Goal: Task Accomplishment & Management: Manage account settings

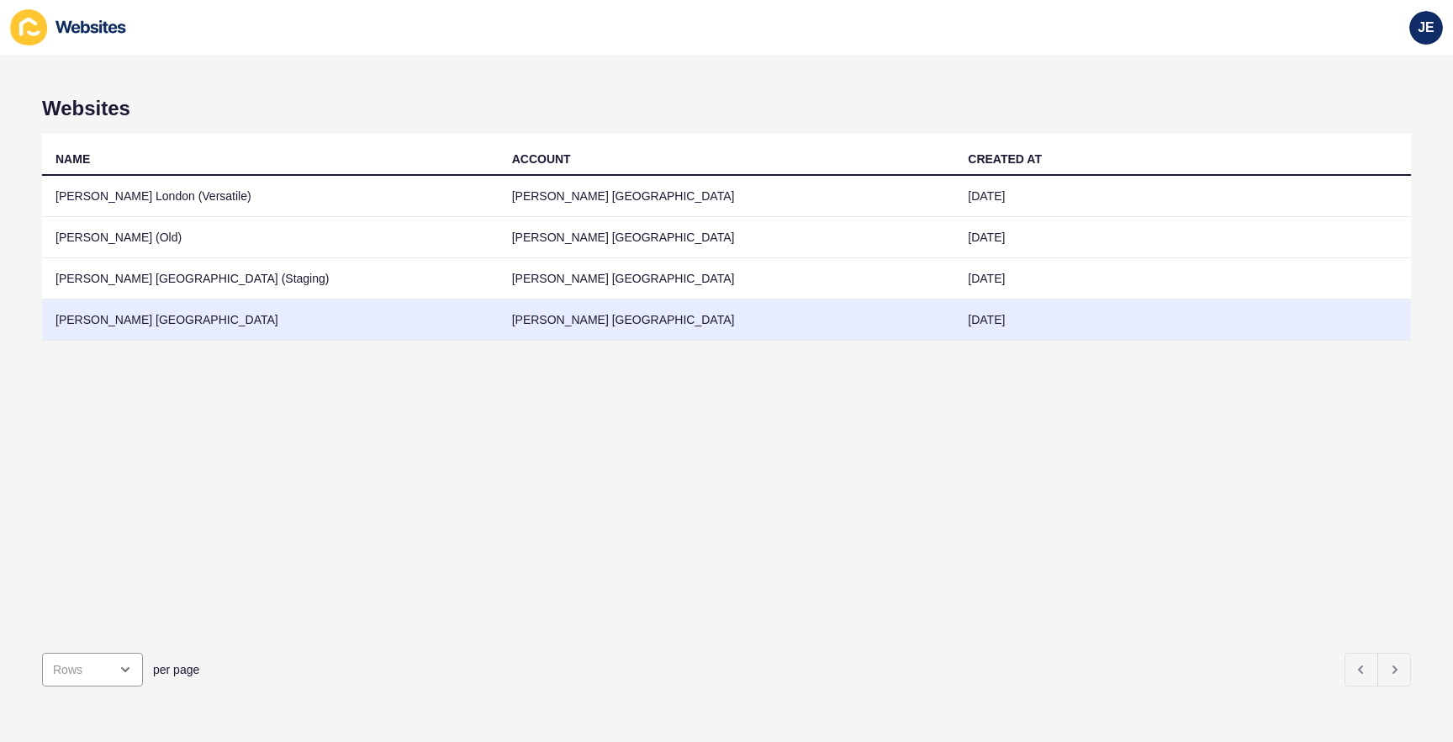
click at [351, 314] on td "[PERSON_NAME] [GEOGRAPHIC_DATA]" at bounding box center [270, 319] width 457 height 41
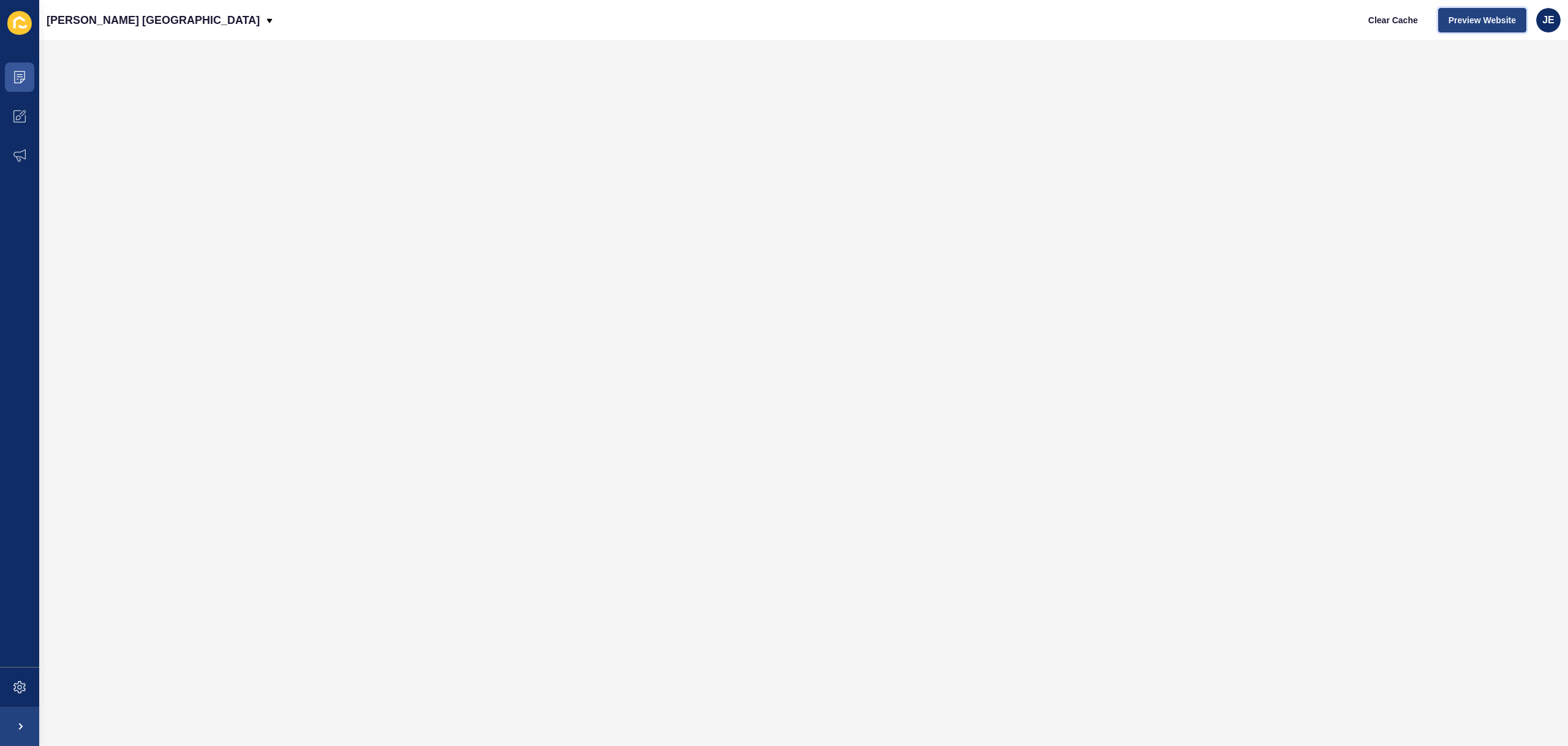
click at [1057, 20] on span "Preview Website" at bounding box center [1482, 20] width 68 height 12
click at [19, 540] on icon at bounding box center [20, 687] width 12 height 12
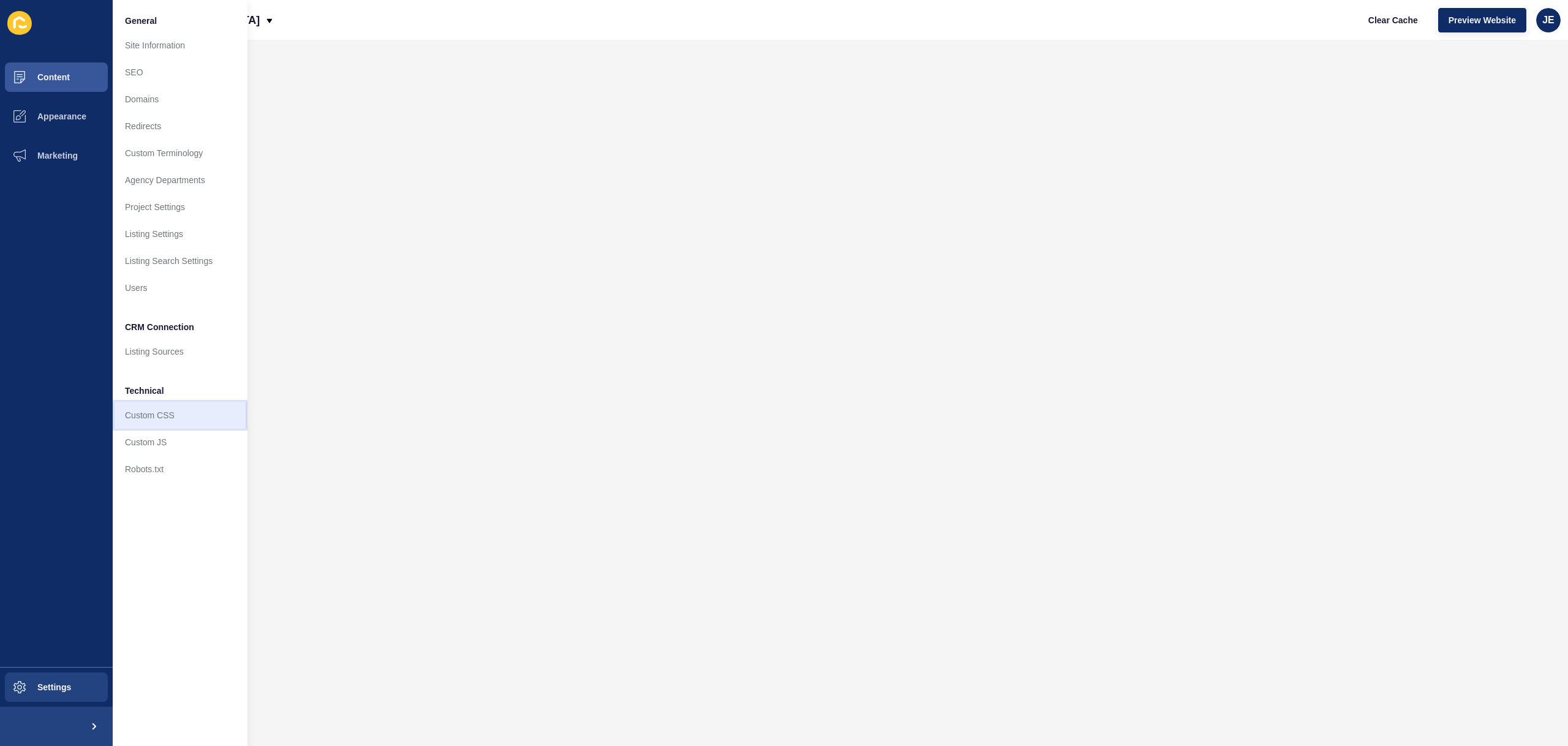
click at [146, 415] on link "Custom CSS" at bounding box center [180, 415] width 135 height 27
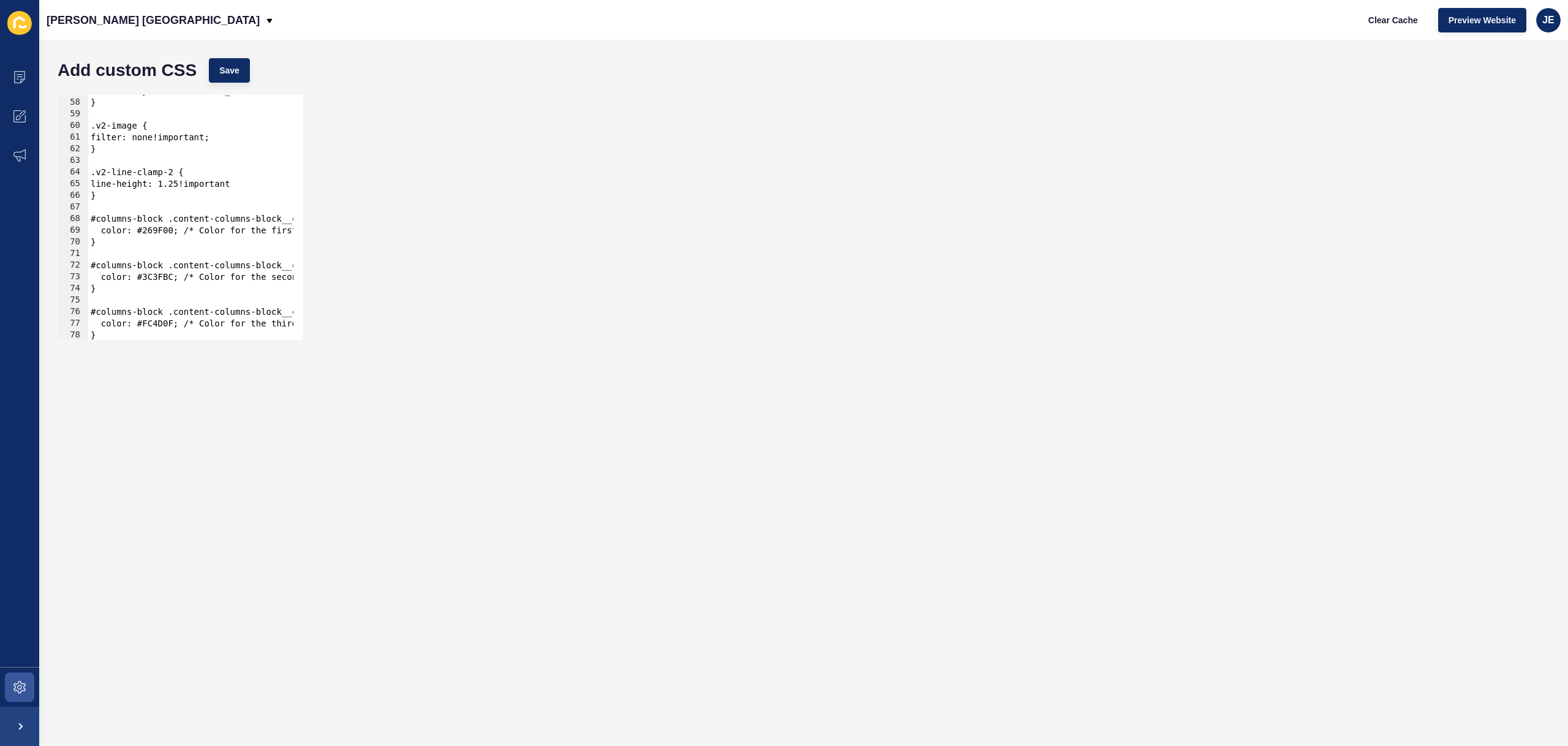
scroll to position [1312, 0]
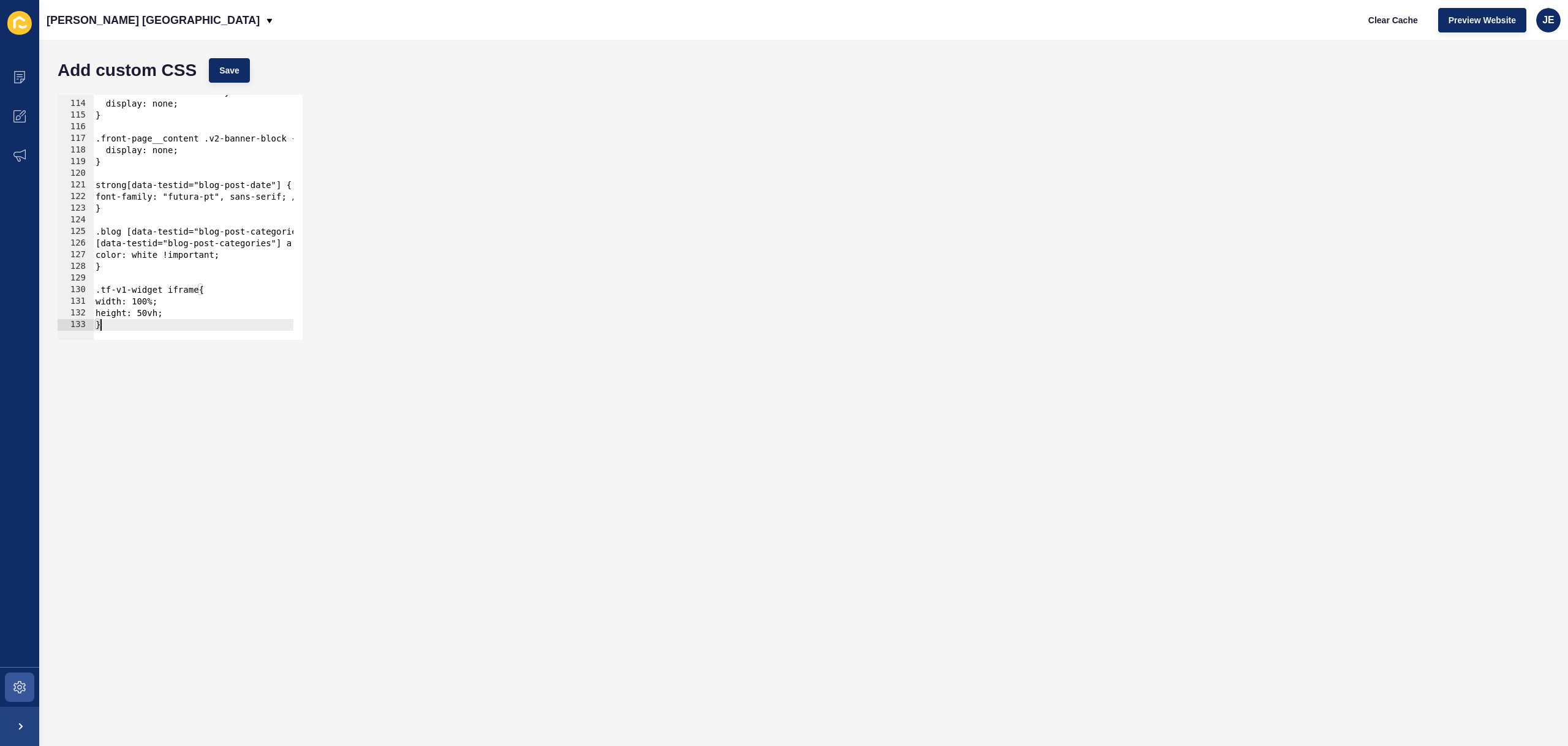
type textarea "}"
click at [184, 320] on div "#cover-block-video-overlay-volume-btn { display: none; } .front-page__content .…" at bounding box center [641, 216] width 1096 height 259
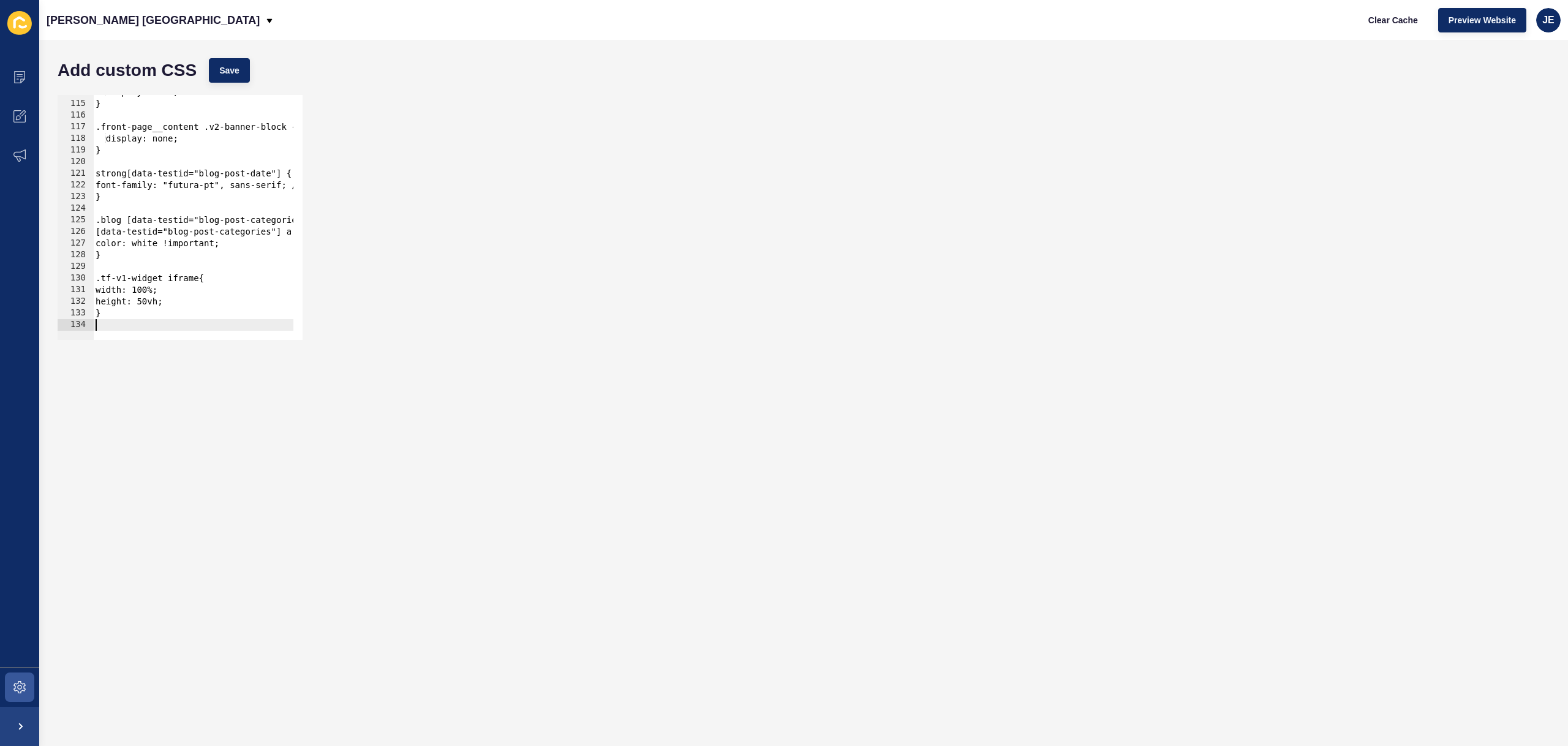
scroll to position [1335, 0]
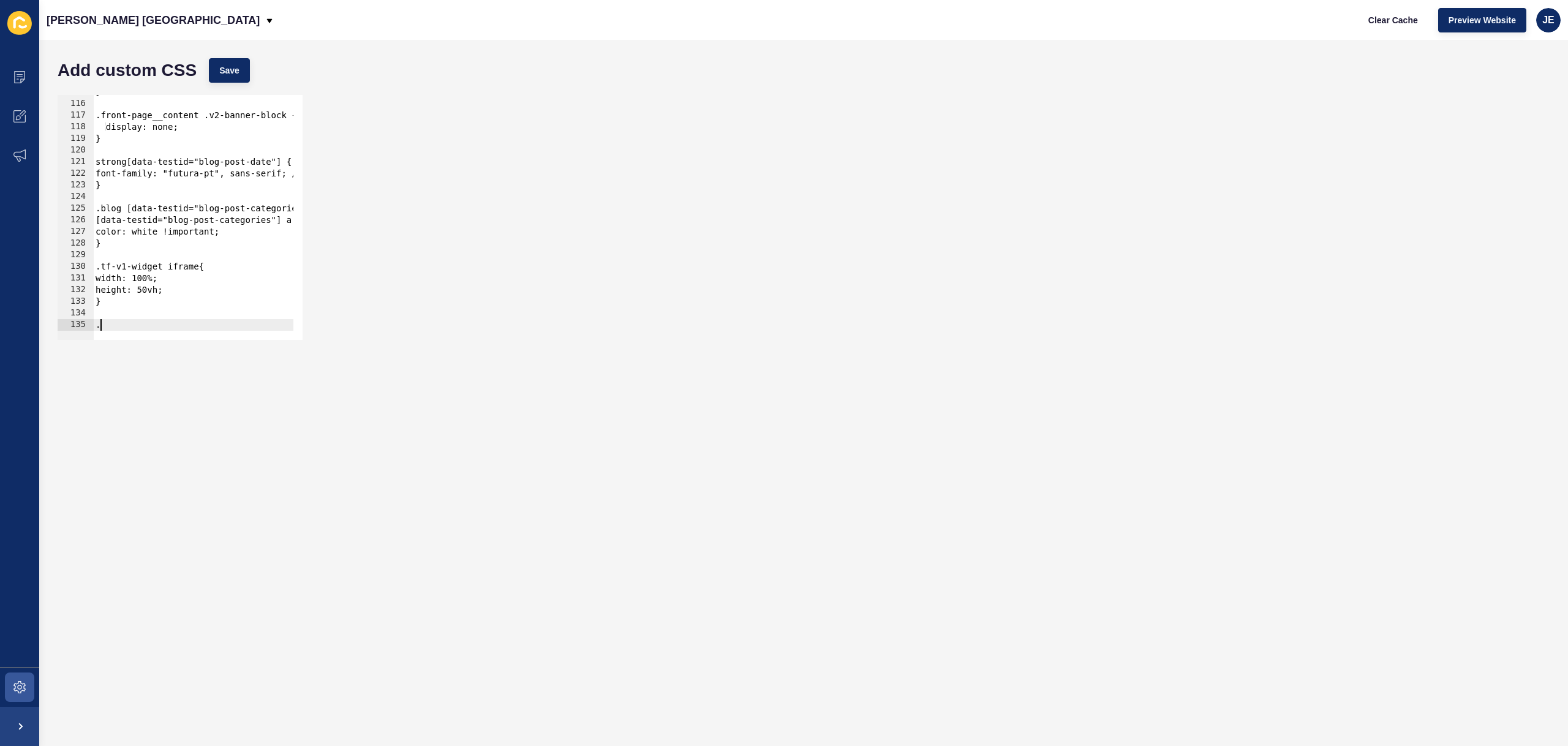
paste textarea "cORztR"
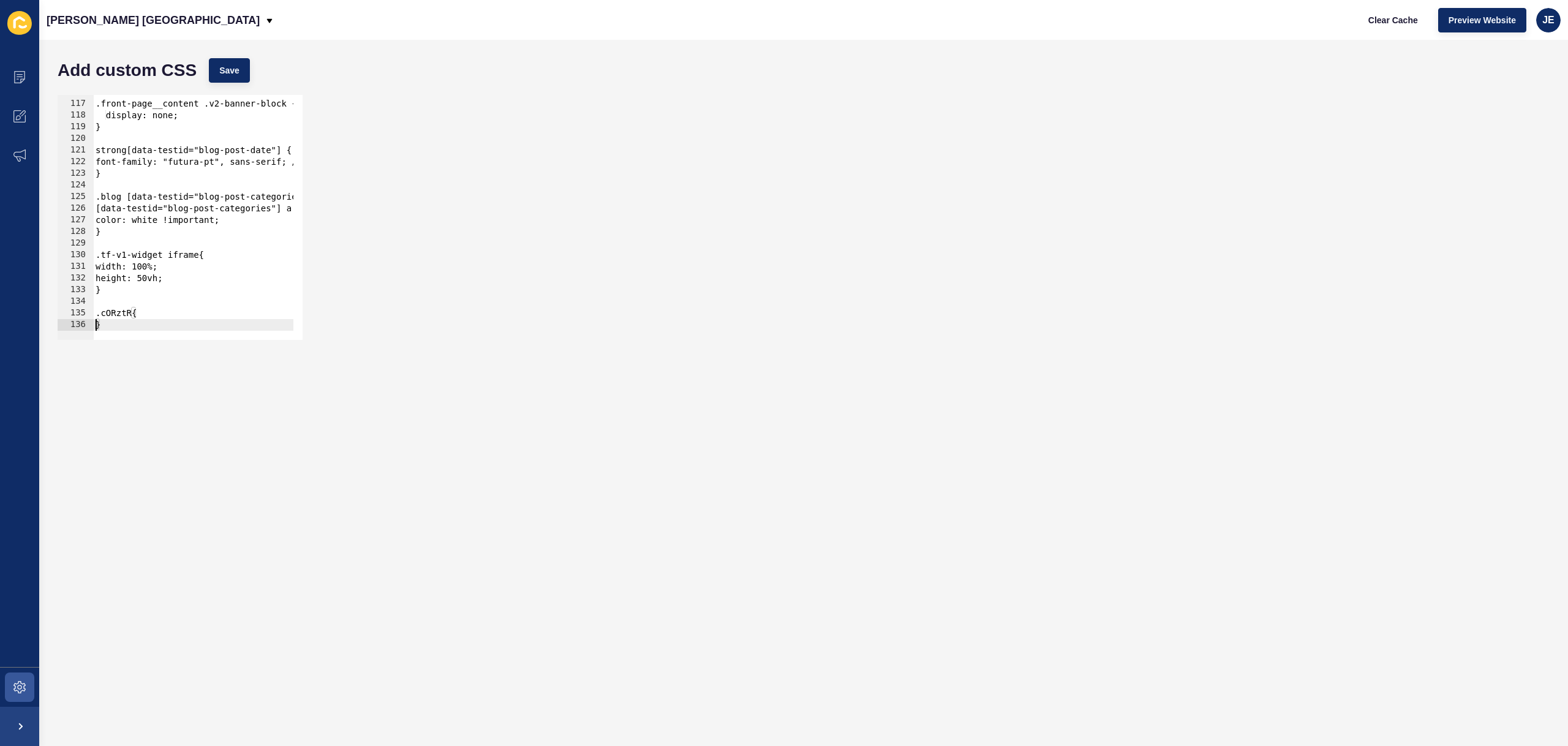
type textarea "}"
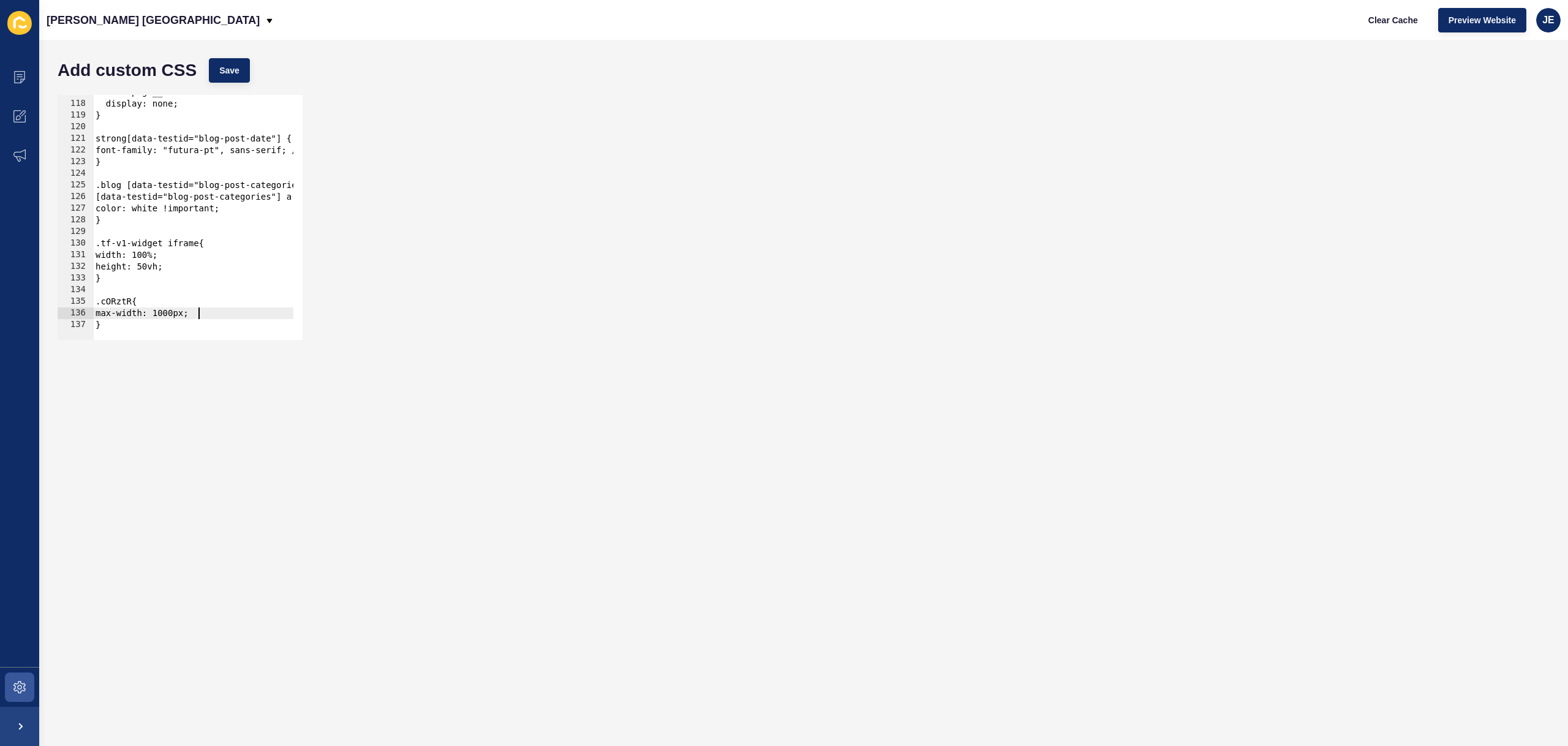
scroll to position [0, 7]
click at [233, 71] on span "Save" at bounding box center [229, 70] width 20 height 12
click at [1057, 17] on span "Clear Cache" at bounding box center [1393, 20] width 50 height 12
click at [228, 77] on button "Save" at bounding box center [229, 71] width 41 height 25
click at [197, 316] on div ".front-page__content .v2-banner-block { display: none; } strong[data-testid="bl…" at bounding box center [641, 216] width 1096 height 259
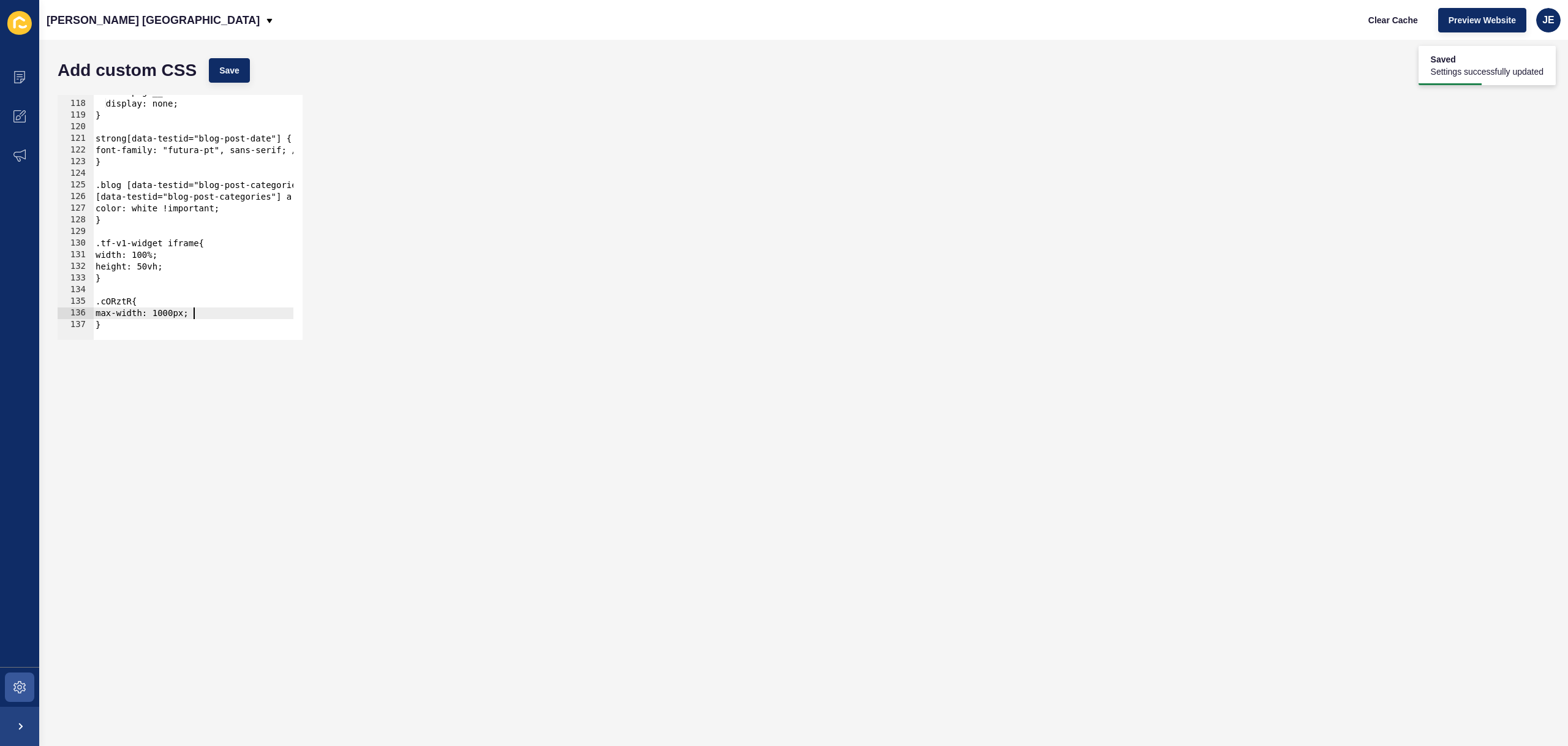
drag, startPoint x: 192, startPoint y: 316, endPoint x: 202, endPoint y: 322, distance: 11.7
click at [193, 316] on div ".front-page__content .v2-banner-block { display: none; } strong[data-testid="bl…" at bounding box center [641, 216] width 1096 height 259
click at [230, 63] on button "Save" at bounding box center [229, 71] width 41 height 25
click at [1057, 25] on span "Clear Cache" at bounding box center [1393, 20] width 50 height 12
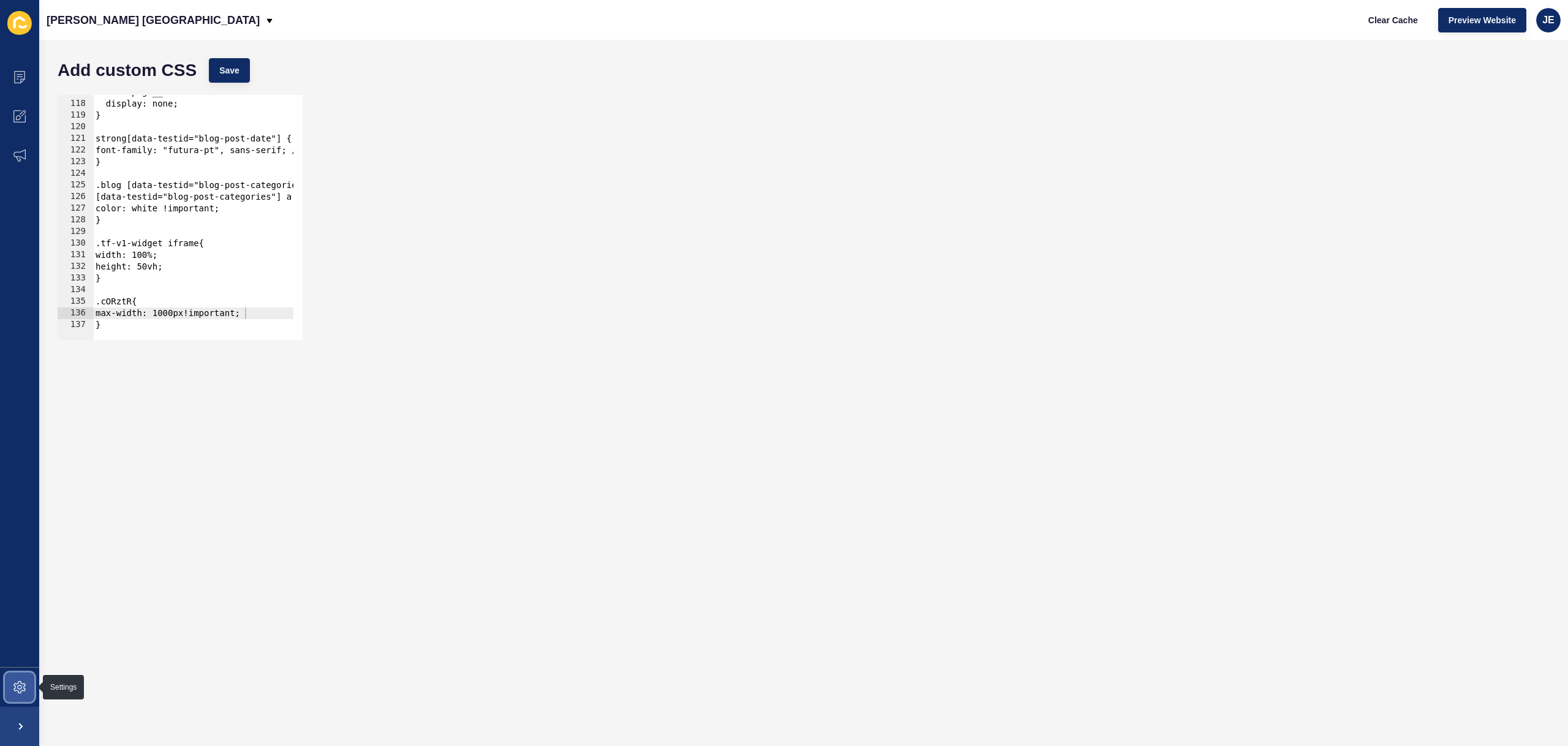
click at [25, 540] on span at bounding box center [20, 688] width 39 height 39
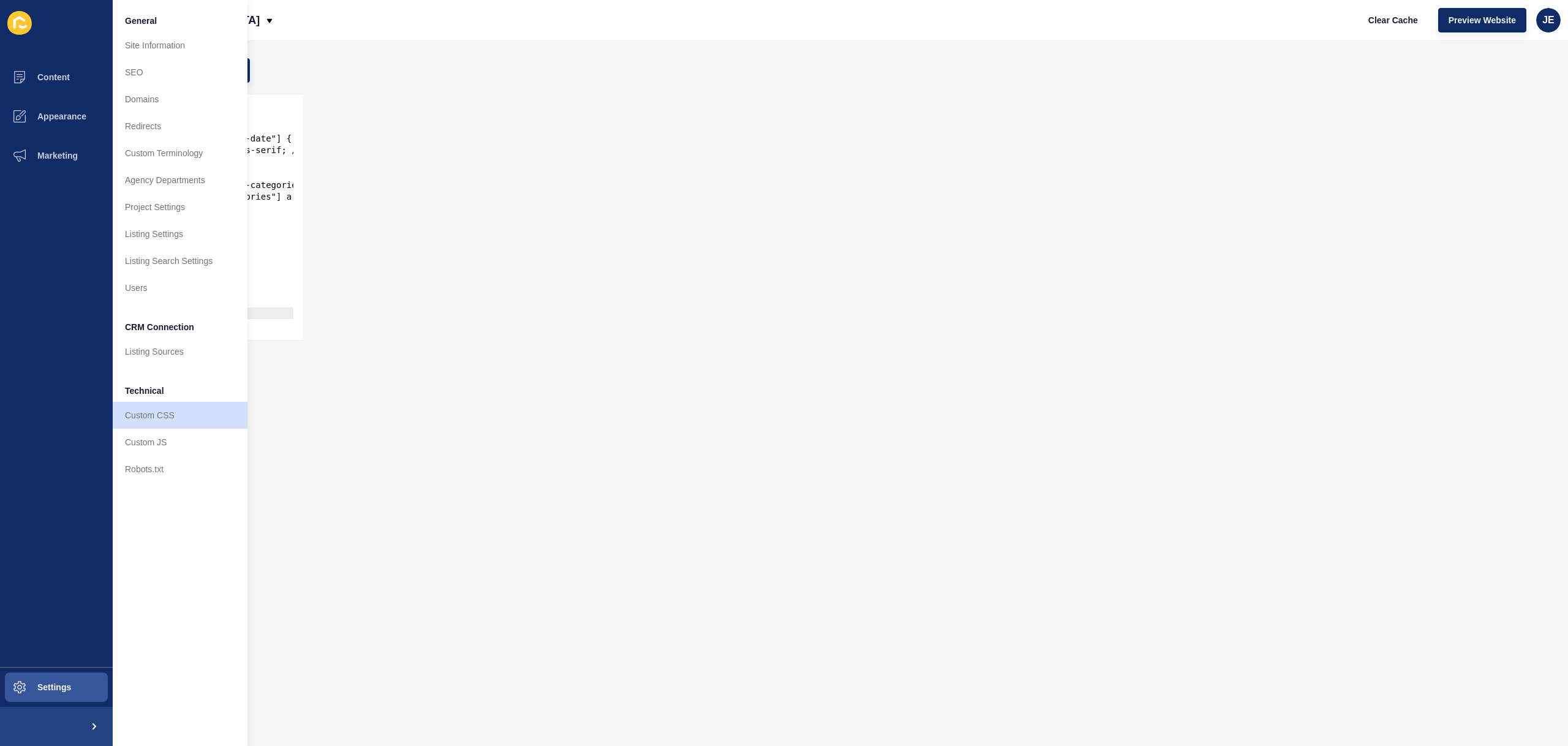
click at [642, 95] on div "max-width: 1000px!important; 117 118 119 120 121 122 123 124 125 126 127 128 12…" at bounding box center [803, 217] width 1504 height 257
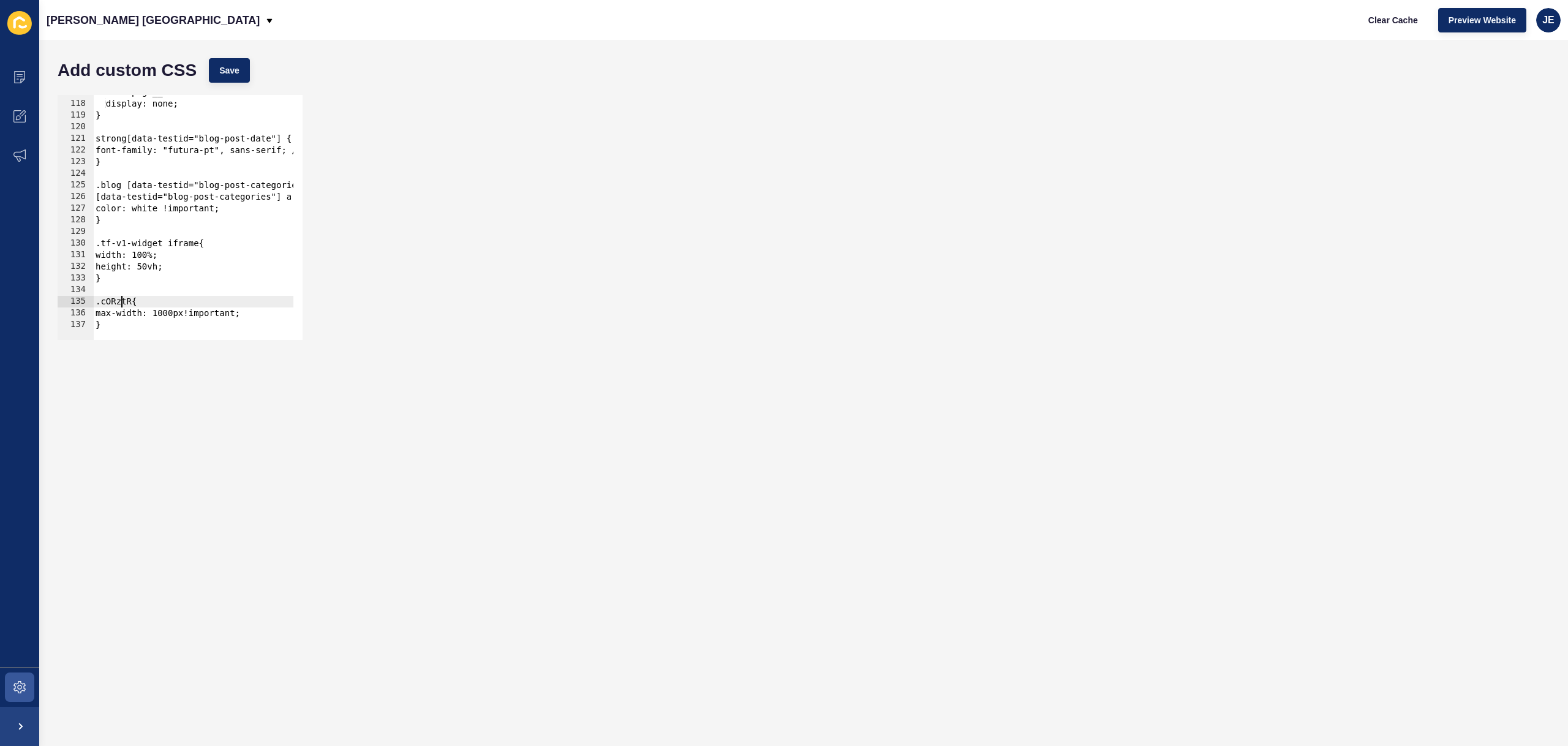
click at [119, 299] on div ".front-page__content .v2-banner-block { display: none; } strong[data-testid="bl…" at bounding box center [641, 216] width 1096 height 259
click at [120, 299] on div ".front-page__content .v2-banner-block { display: none; } strong[data-testid="bl…" at bounding box center [641, 216] width 1096 height 259
drag, startPoint x: 105, startPoint y: 311, endPoint x: 261, endPoint y: 311, distance: 156.0
click at [261, 311] on div ".front-page__content .v2-banner-block { display: none; } strong[data-testid="bl…" at bounding box center [641, 216] width 1096 height 259
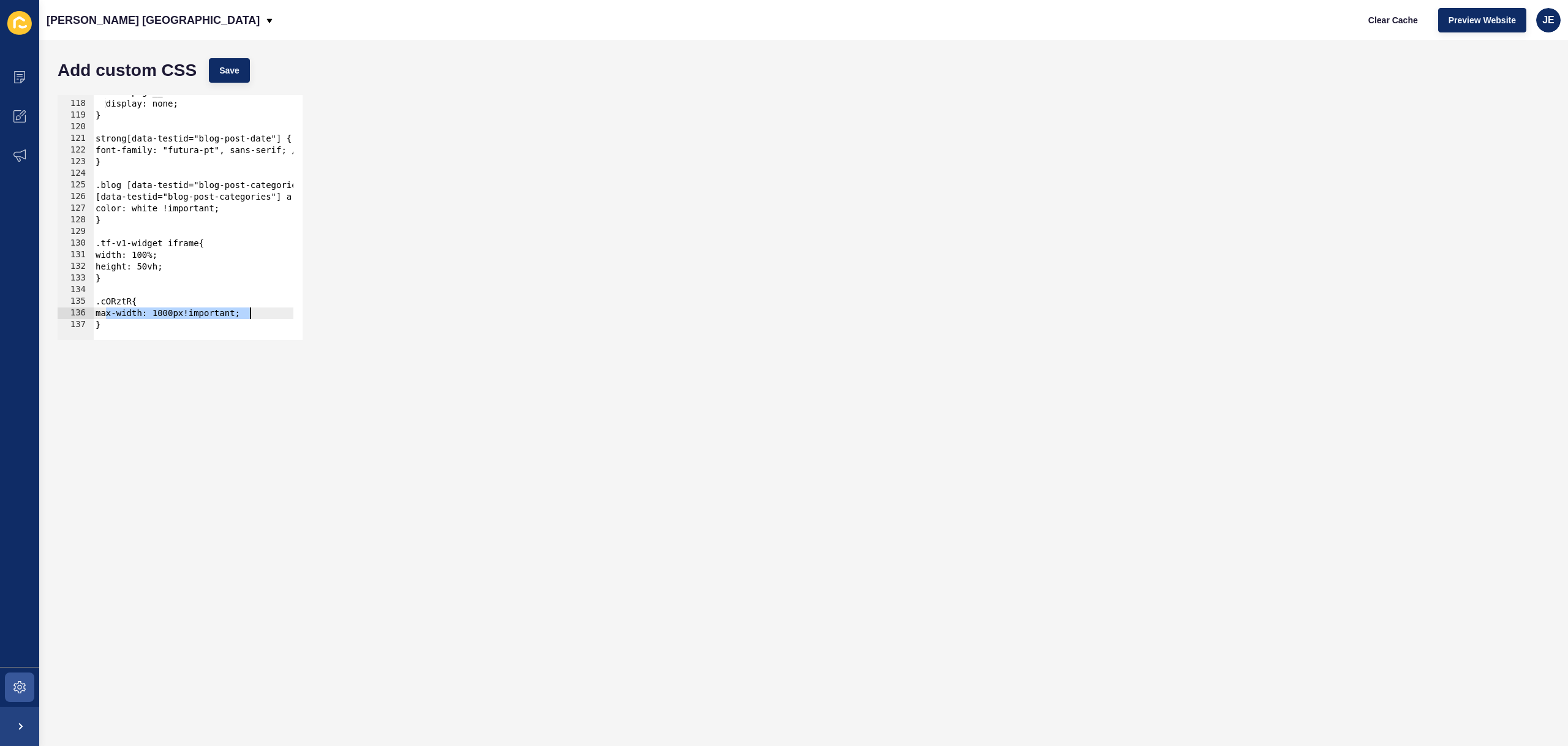
type textarea "max-width: 1000px!important;"
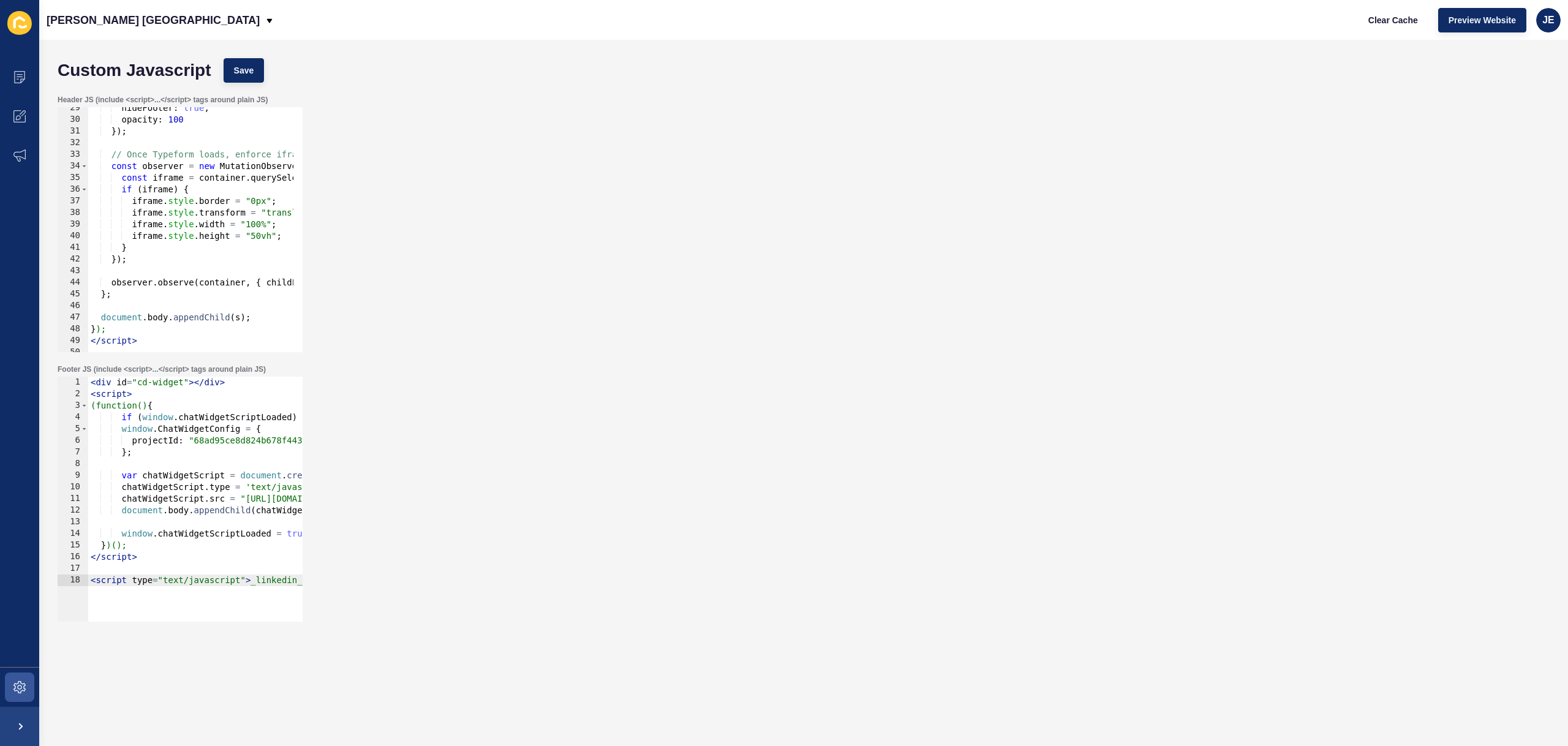
scroll to position [514, 0]
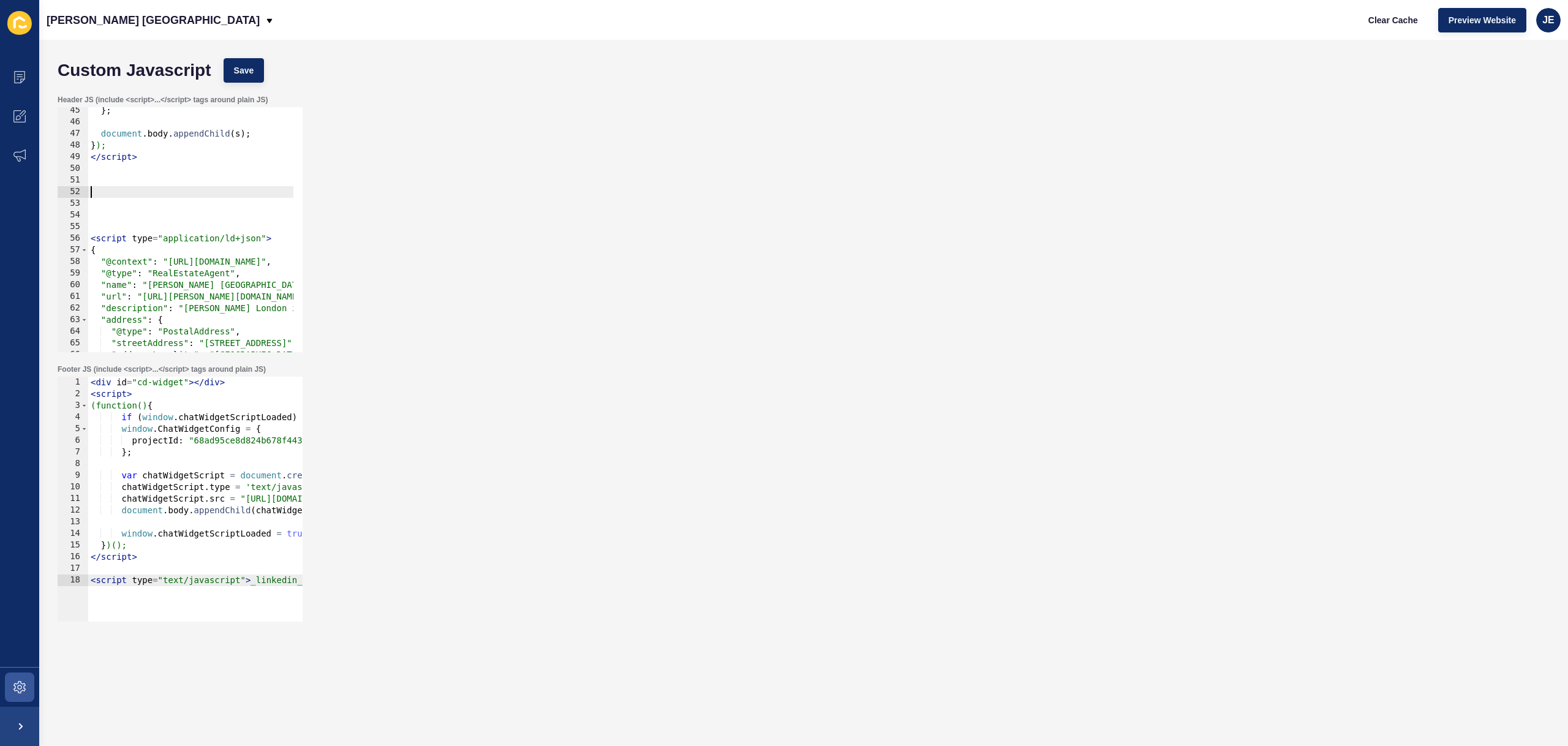
click at [154, 187] on div "} ; document . body . appendChild ( s ) ; } ); </ script > < script type = "app…" at bounding box center [577, 235] width 977 height 259
paste textarea "</script>"
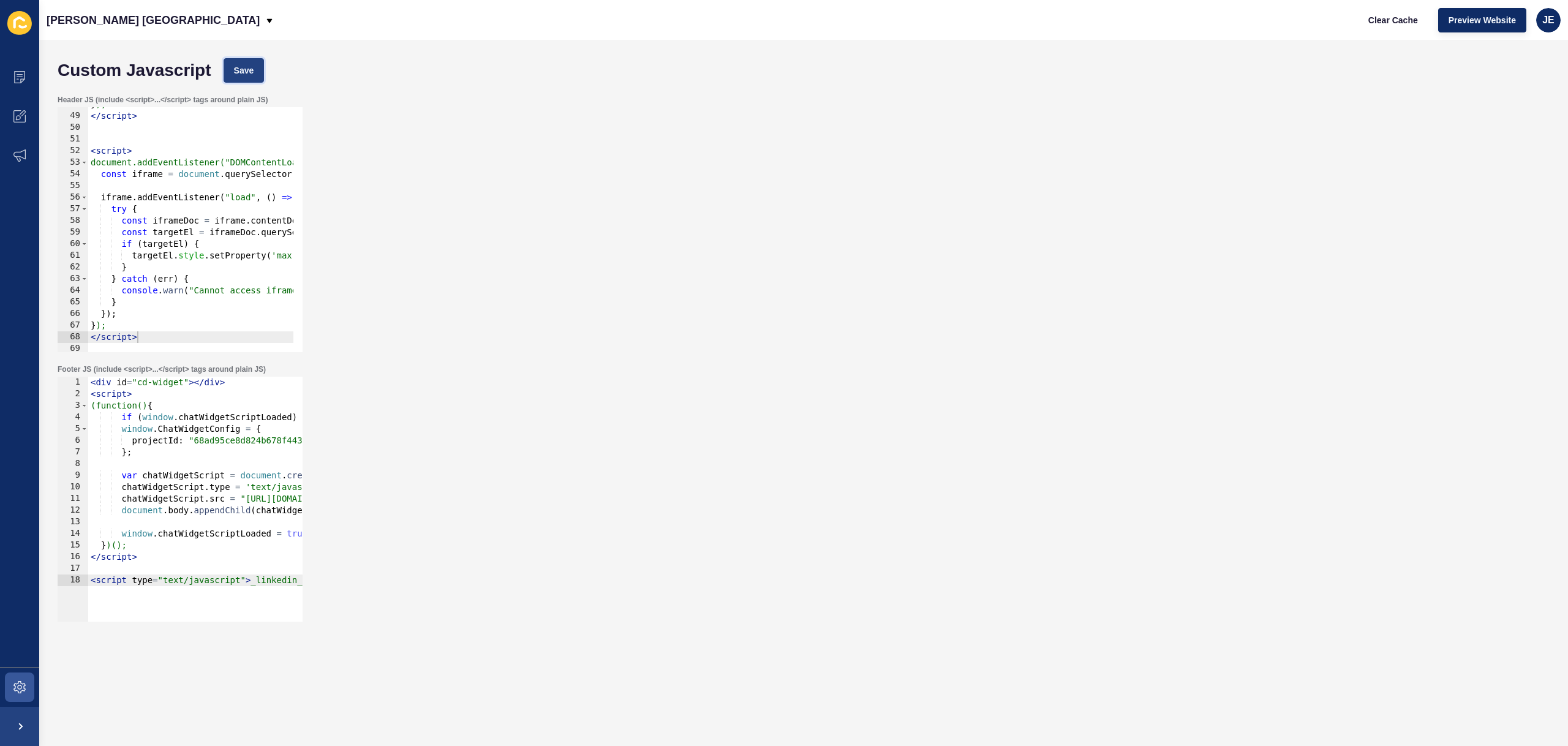
click at [238, 74] on span "Save" at bounding box center [244, 70] width 20 height 12
click at [1407, 26] on button "Clear Cache" at bounding box center [1392, 20] width 71 height 25
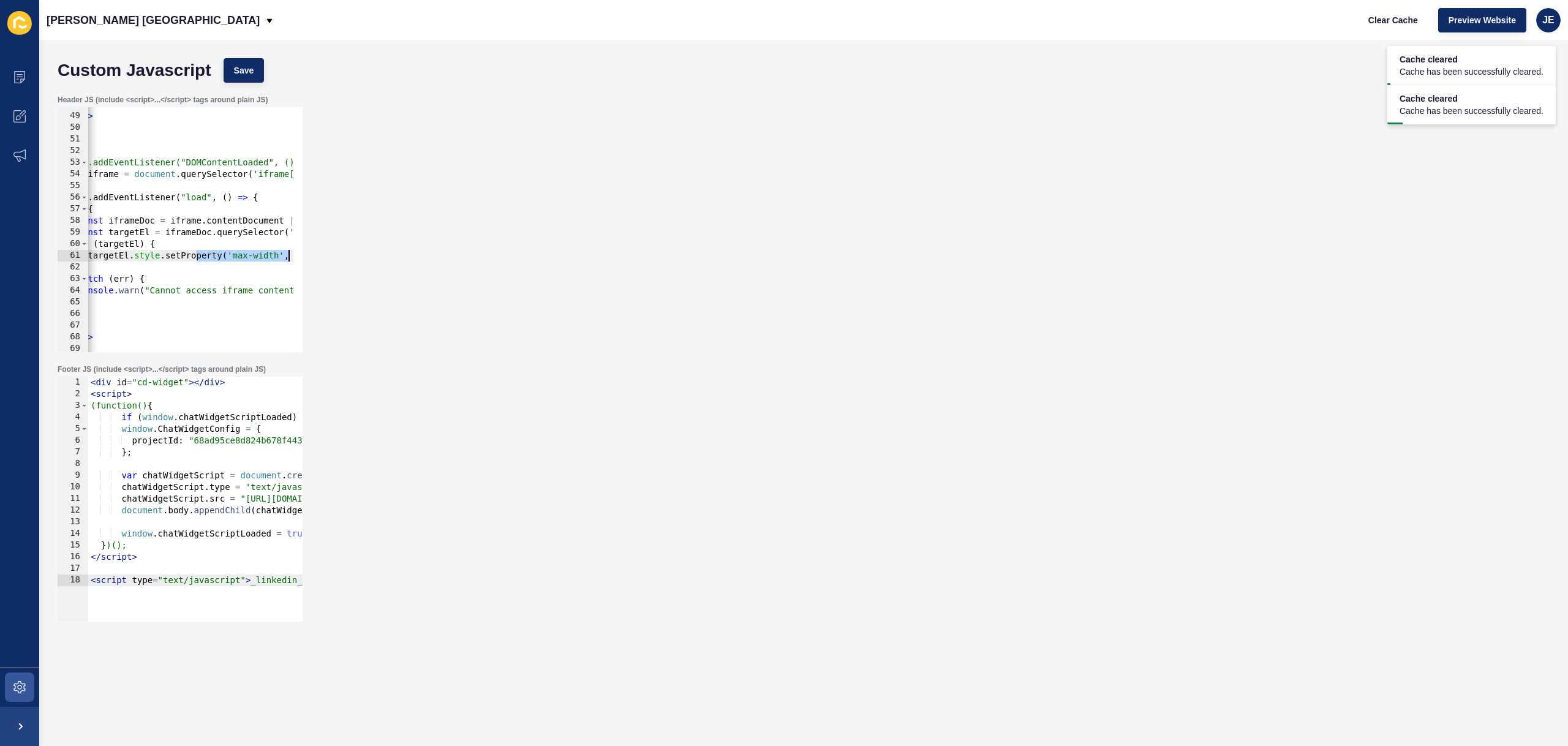
scroll to position [0, 168]
drag, startPoint x: 269, startPoint y: 252, endPoint x: 280, endPoint y: 250, distance: 11.2
click at [331, 254] on div "Header JS (include <script>...</script> tags around plain JS) targetEl.style.se…" at bounding box center [803, 224] width 1504 height 270
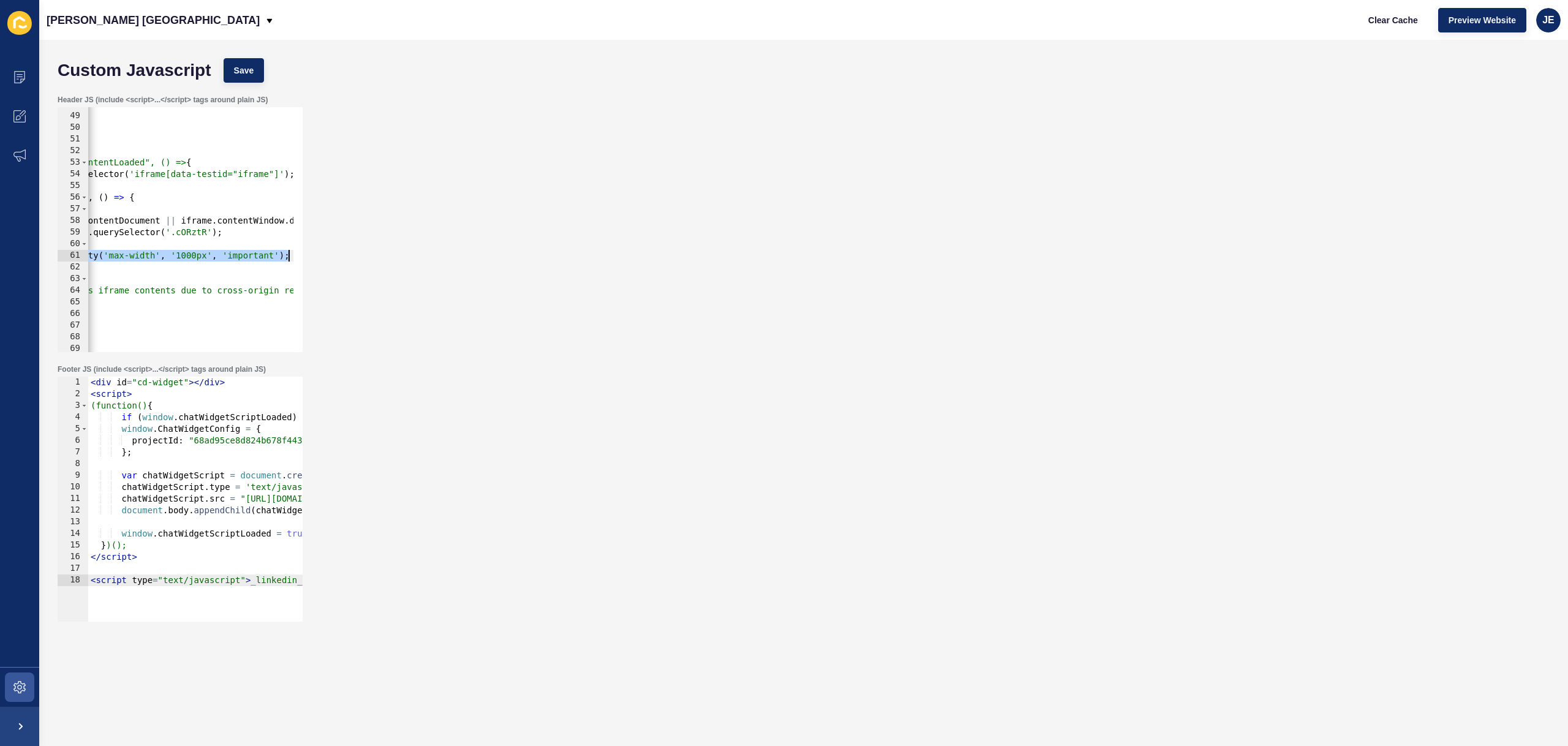
click at [188, 255] on div "} ); </ script > < script > document.addEventListener("DOMContentLoaded", () =>…" at bounding box center [409, 228] width 977 height 259
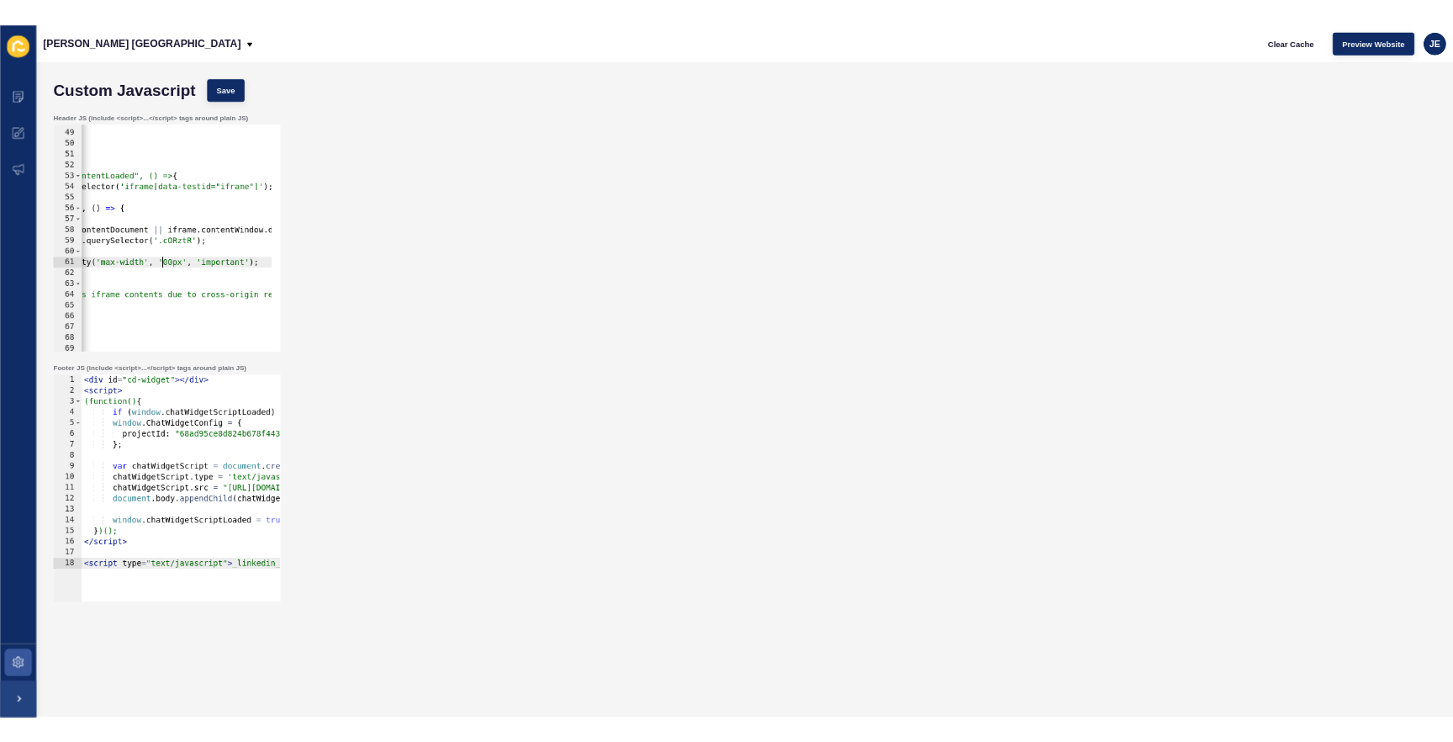
scroll to position [0, 25]
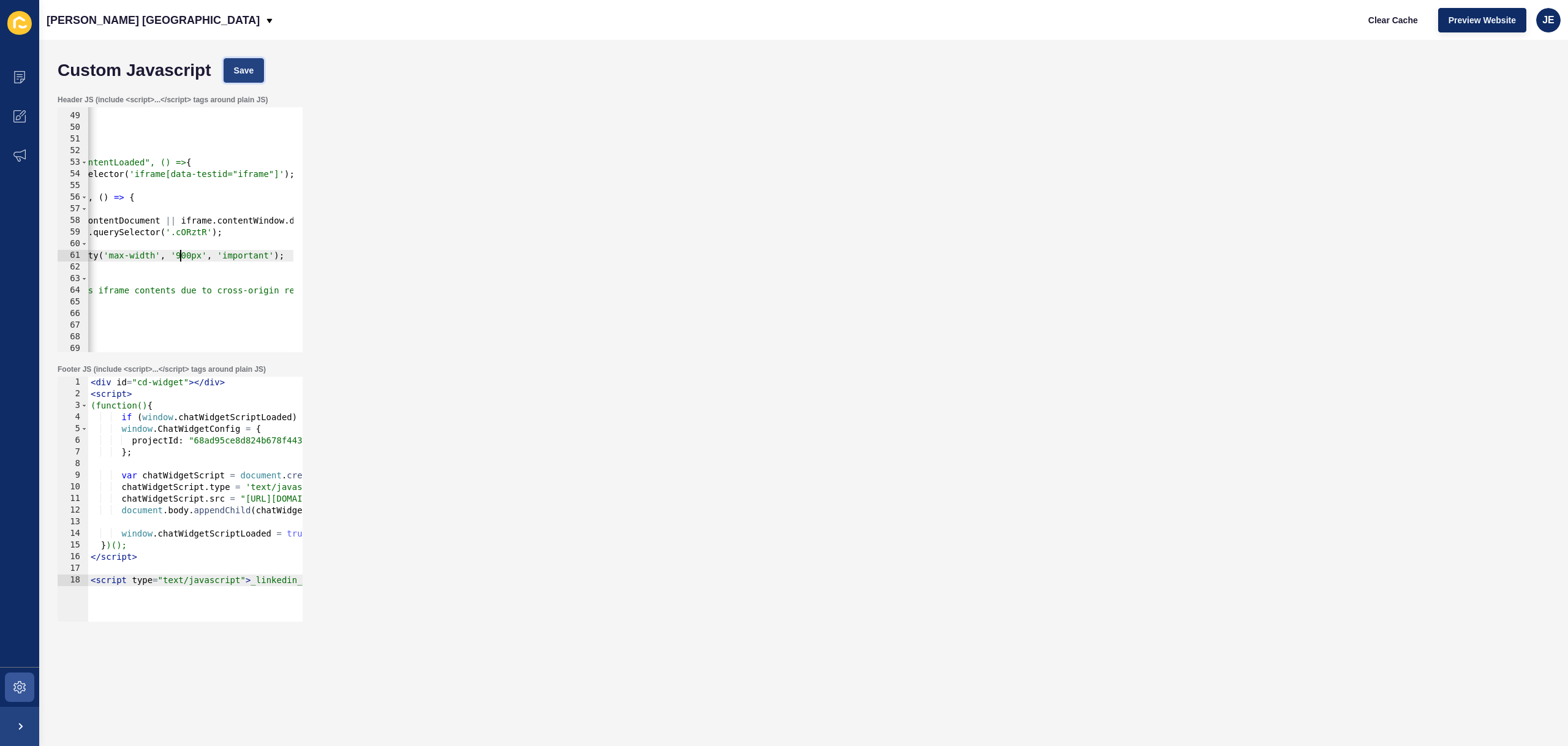
click at [244, 71] on span "Save" at bounding box center [244, 70] width 20 height 12
click at [1384, 21] on span "Clear Cache" at bounding box center [1393, 20] width 50 height 12
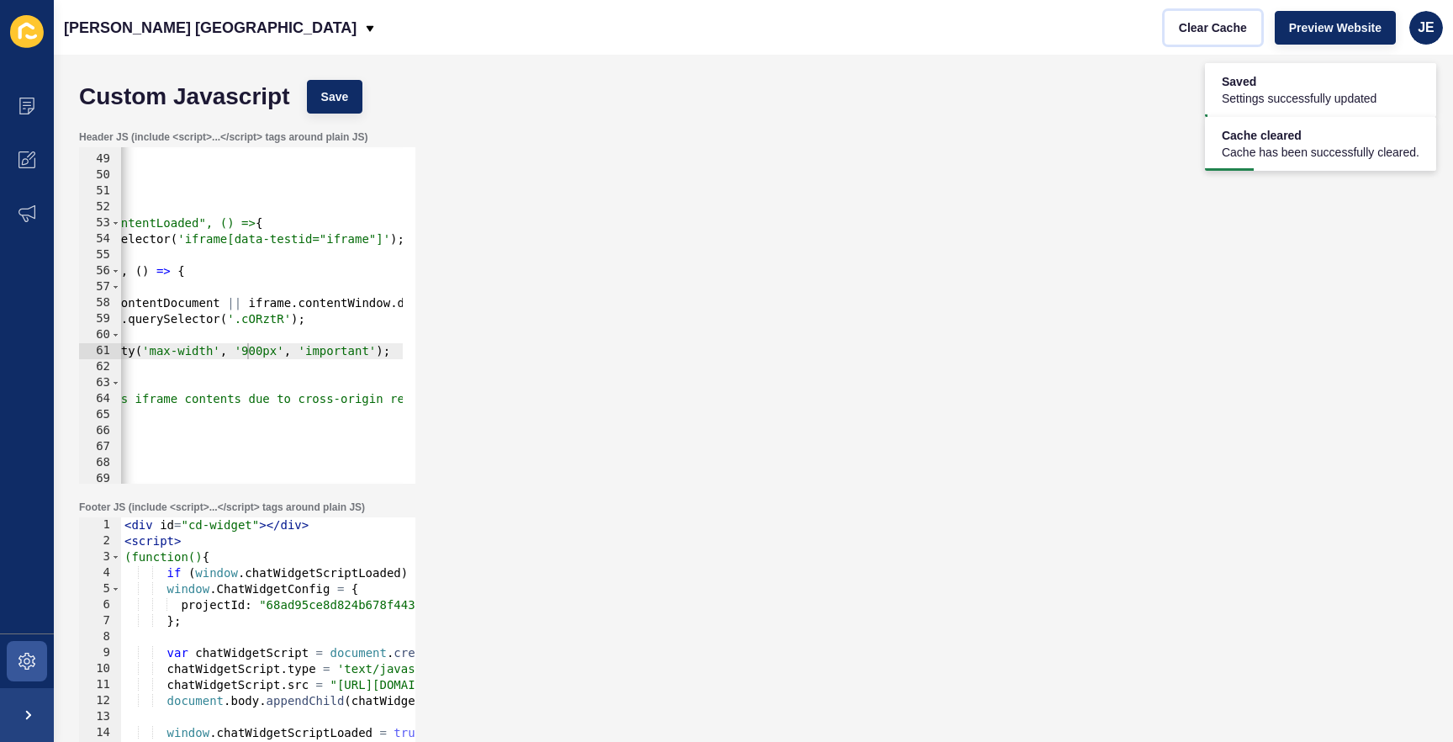
scroll to position [0, 230]
click at [820, 172] on div "Header JS (include <script>...</script> tags around plain JS) targetEl.style.se…" at bounding box center [754, 307] width 1366 height 370
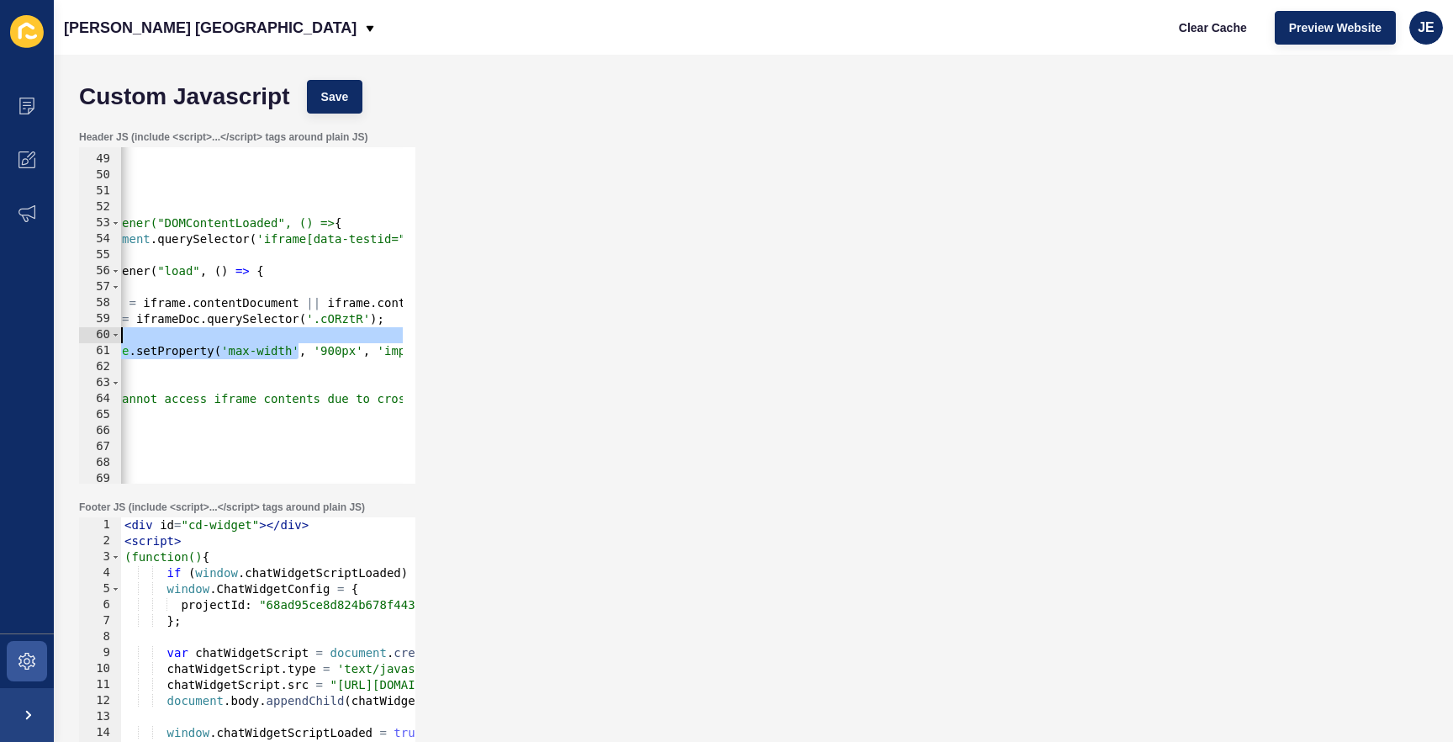
scroll to position [0, 0]
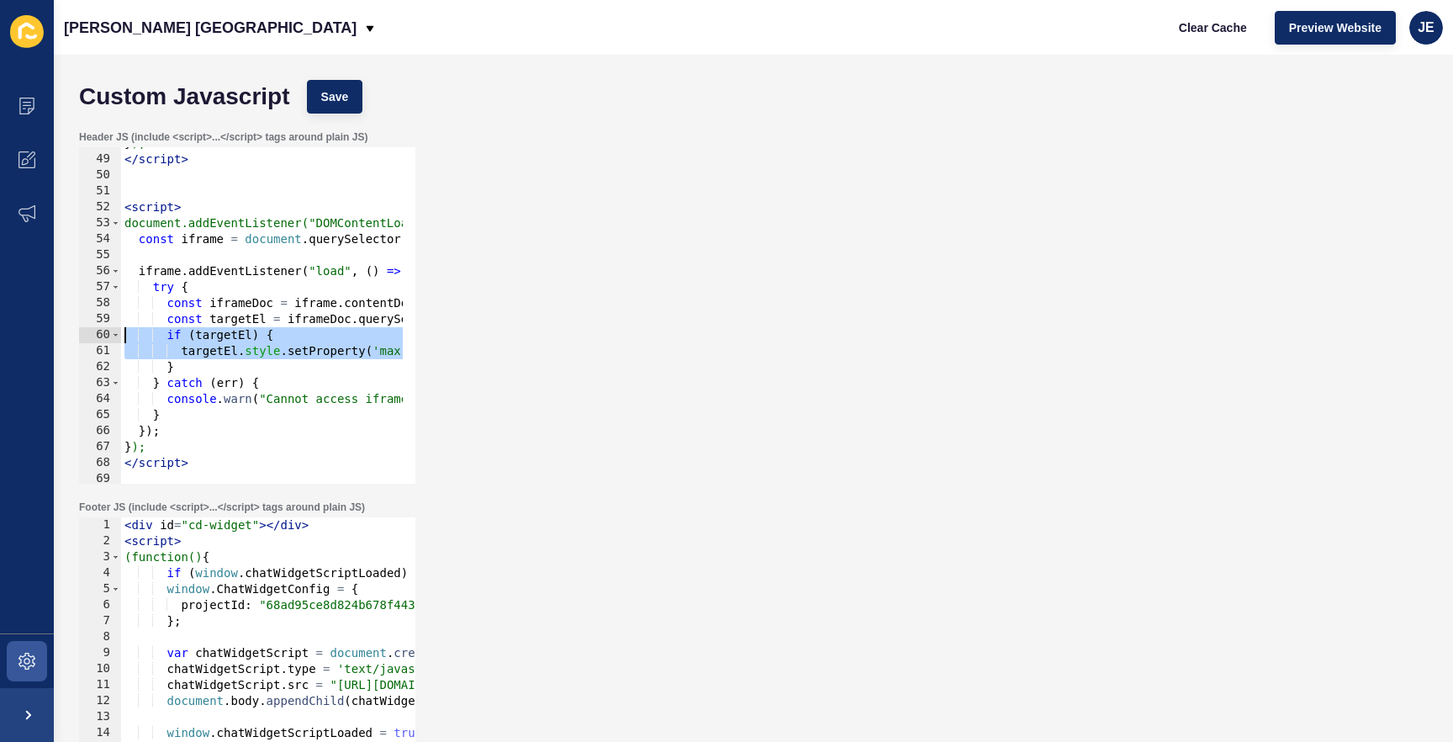
drag, startPoint x: 218, startPoint y: 346, endPoint x: 26, endPoint y: 334, distance: 192.2
click at [26, 334] on div "Content Appearance Marketing Settings Jefferies London Clear Cache Preview Webs…" at bounding box center [726, 371] width 1453 height 742
type textarea "if (targetEl) { targetEl.style.setProperty('max-width', '900px', 'important');"
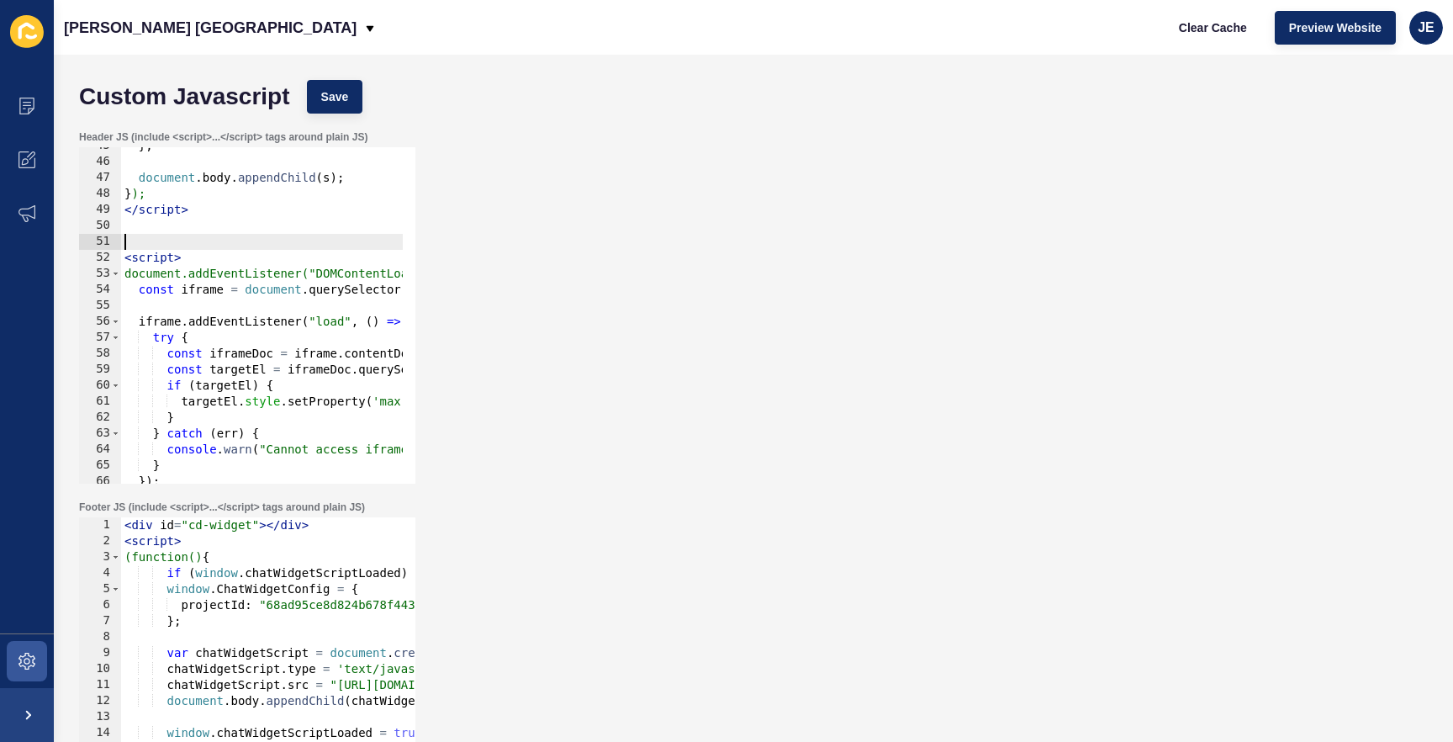
click at [130, 238] on div "} ; document . body . appendChild ( s ) ; } ); </ script > < script > document.…" at bounding box center [792, 316] width 1342 height 356
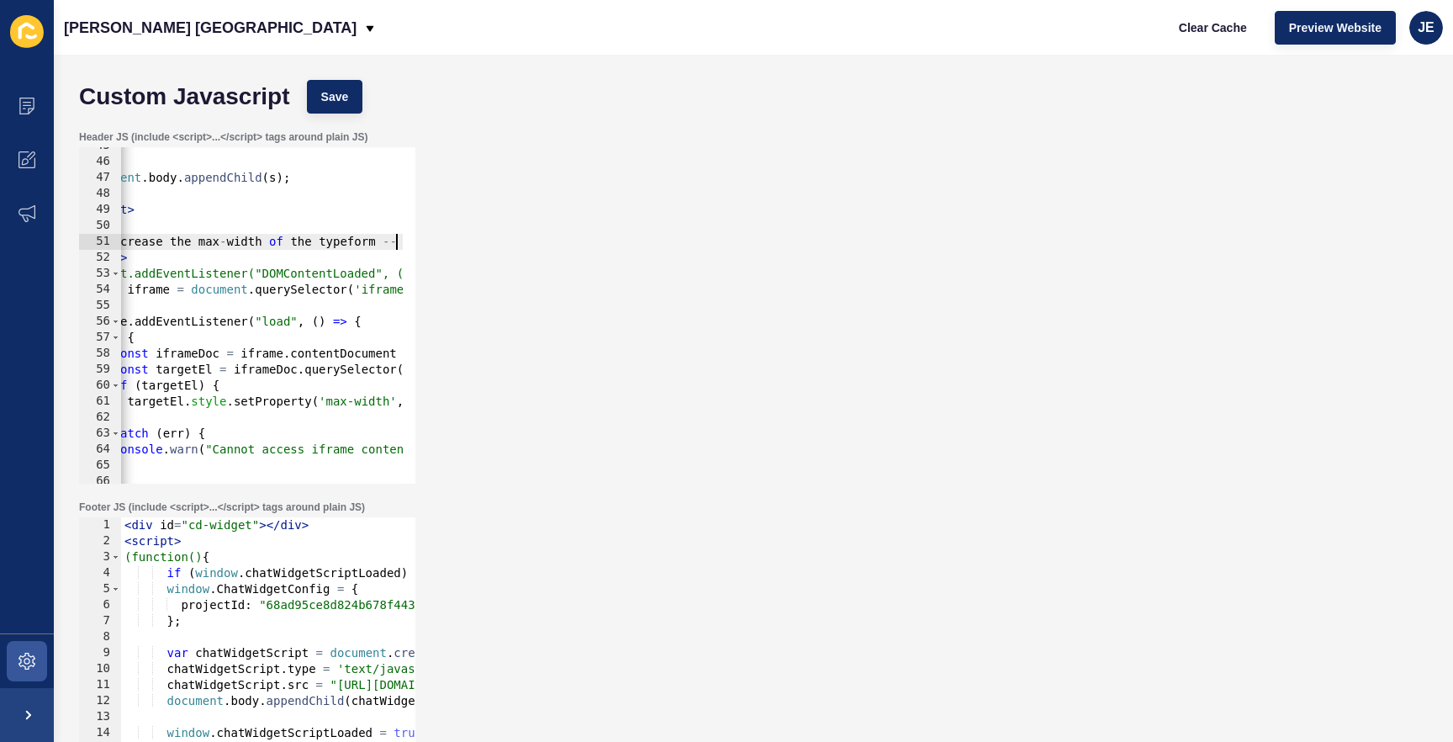
scroll to position [0, 61]
type textarea "<!-- Increase the max-width of the typeform -->"
click at [349, 95] on button "Save" at bounding box center [335, 97] width 56 height 34
